Goal: Information Seeking & Learning: Learn about a topic

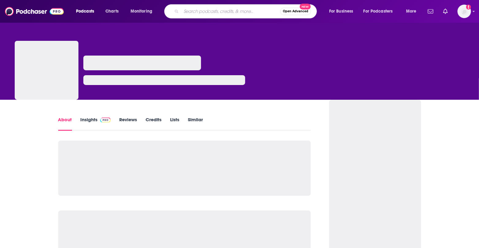
type input "Motivational Speeches, Inspiration & Real Talk with [PERSON_NAME] (Motivational…"
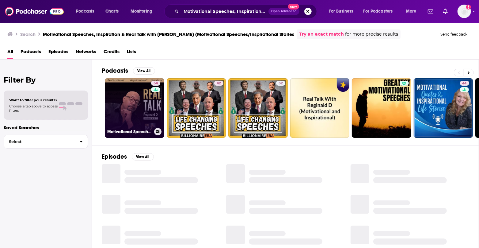
click at [156, 119] on div "54" at bounding box center [156, 104] width 11 height 47
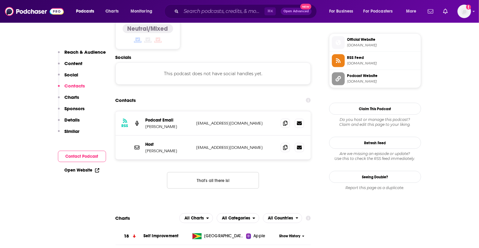
scroll to position [494, 0]
click at [366, 45] on span "[DOMAIN_NAME]" at bounding box center [383, 45] width 71 height 5
